Goal: Find specific page/section: Find specific page/section

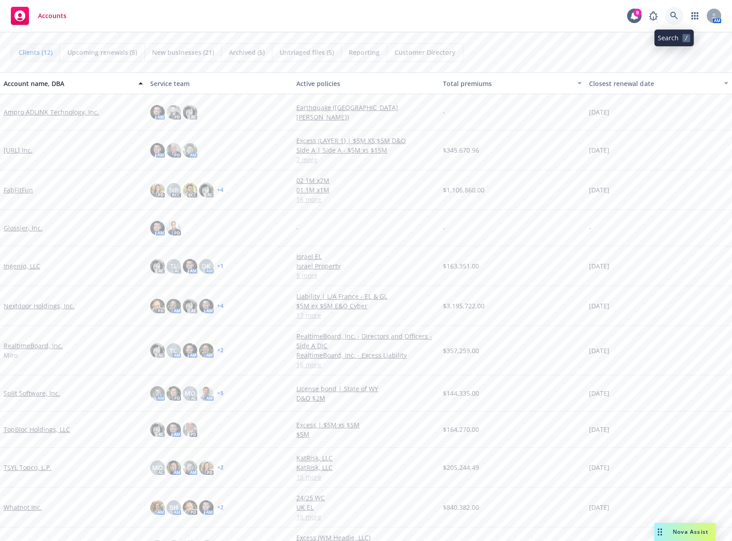
click at [671, 14] on icon at bounding box center [674, 16] width 8 height 8
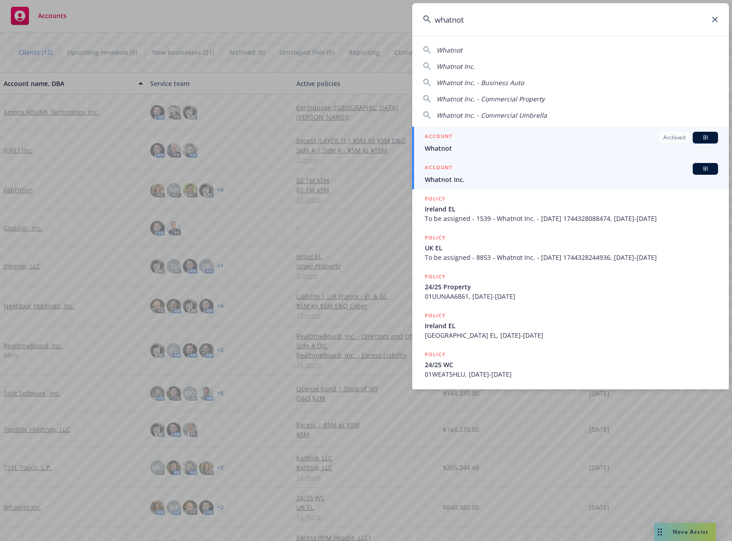
type input "whatnot"
click at [524, 180] on span "Whatnot Inc." at bounding box center [571, 180] width 293 height 10
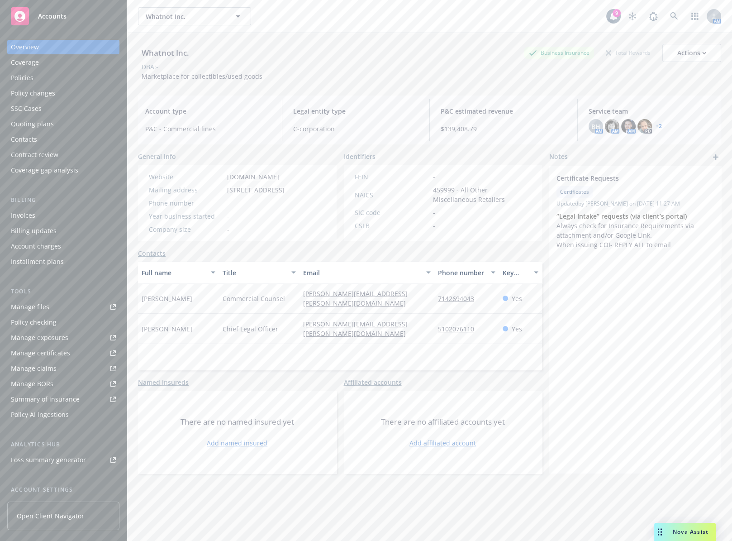
click at [62, 81] on div "Policies" at bounding box center [63, 78] width 105 height 14
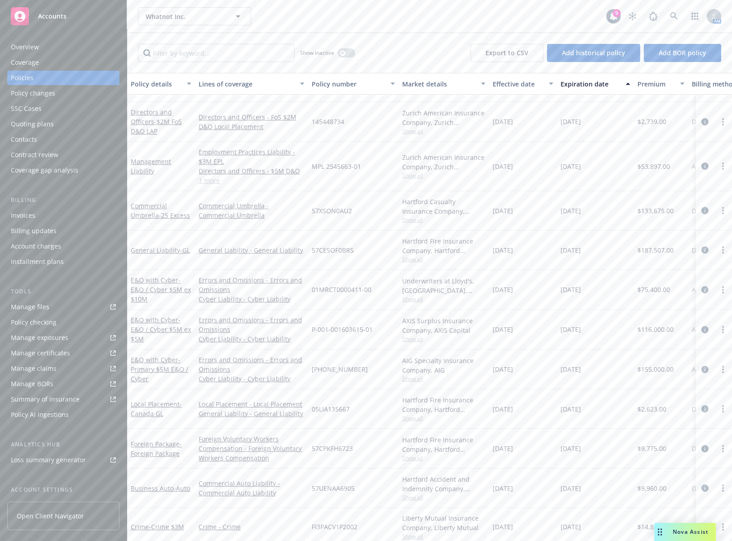
scroll to position [262, 0]
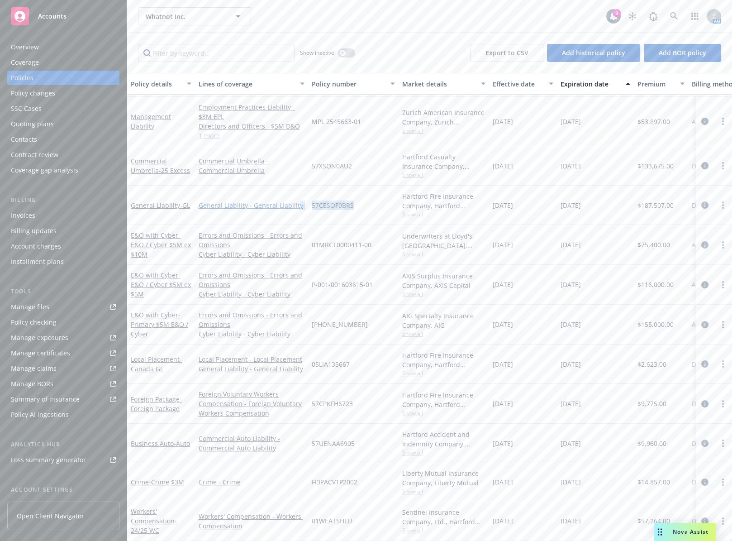
drag, startPoint x: 366, startPoint y: 195, endPoint x: 295, endPoint y: 195, distance: 71.0
click at [295, 195] on div "General Liability - GL General Liability - General Liability 57CESOF0BRS Hartfo…" at bounding box center [563, 205] width 873 height 39
copy div "y 57CESOF0BRS"
